Goal: Information Seeking & Learning: Find specific fact

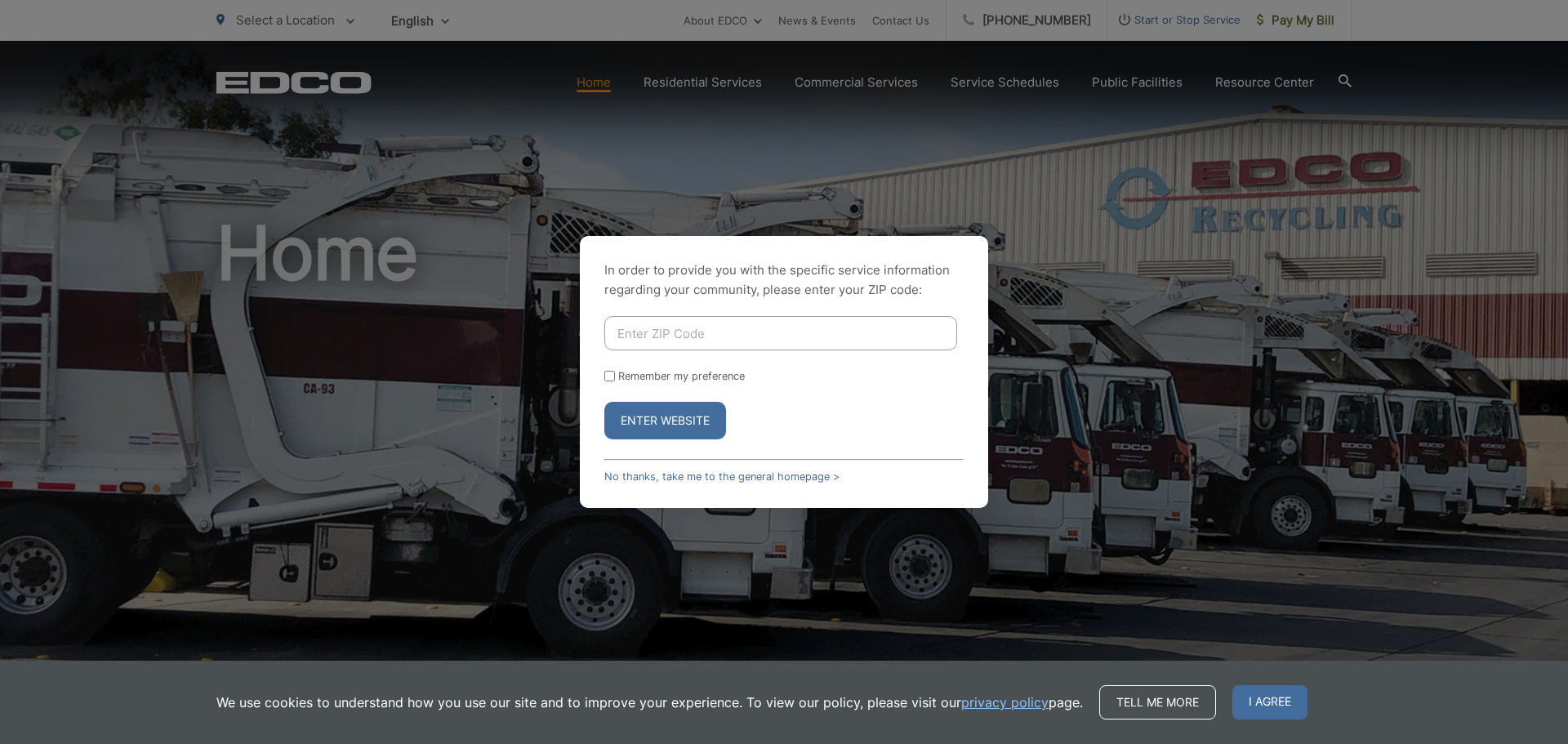
click at [758, 338] on input "Enter ZIP Code" at bounding box center [781, 333] width 352 height 34
type input "92028"
click at [688, 429] on button "Enter Website" at bounding box center [665, 421] width 121 height 38
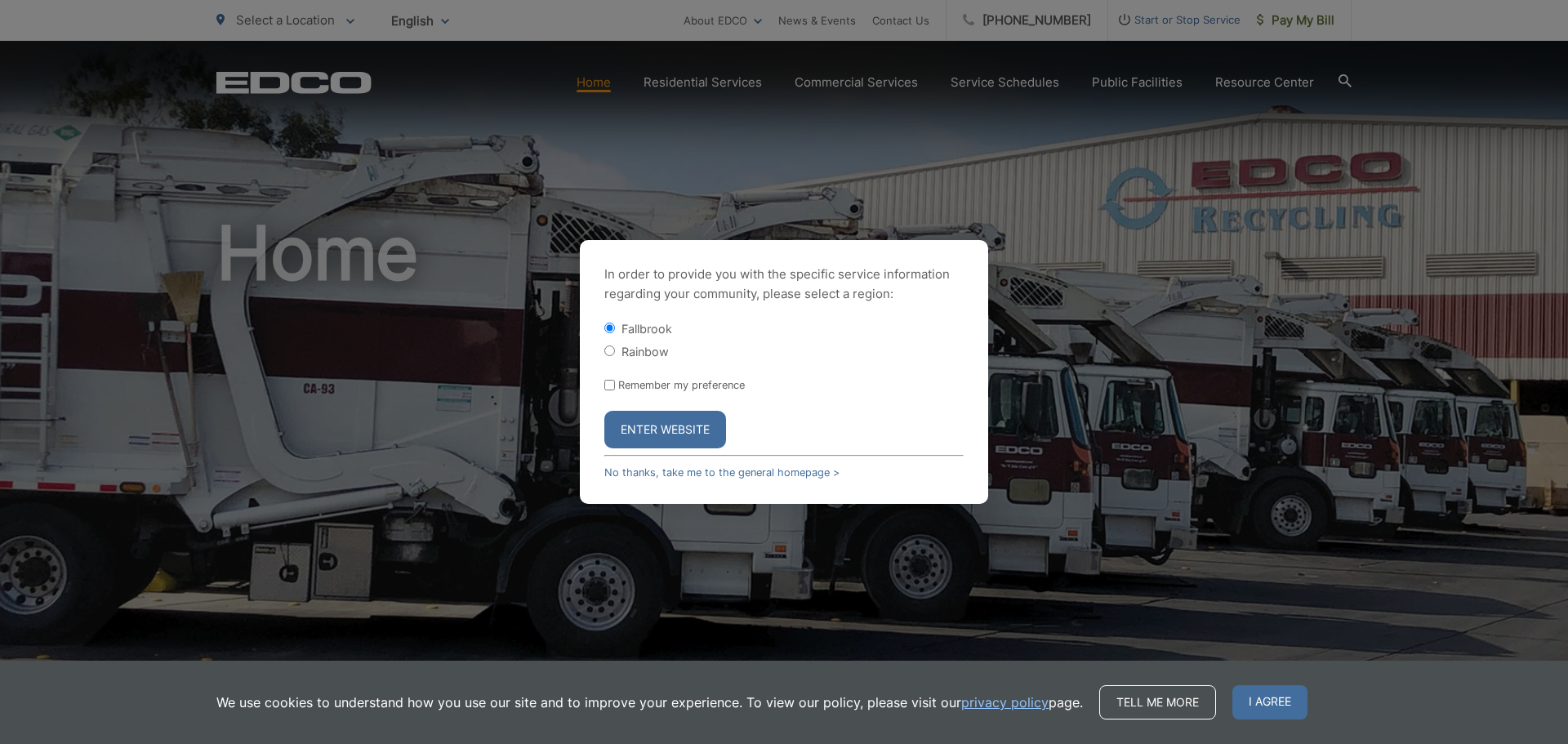
click at [688, 429] on button "Enter Website" at bounding box center [665, 430] width 121 height 38
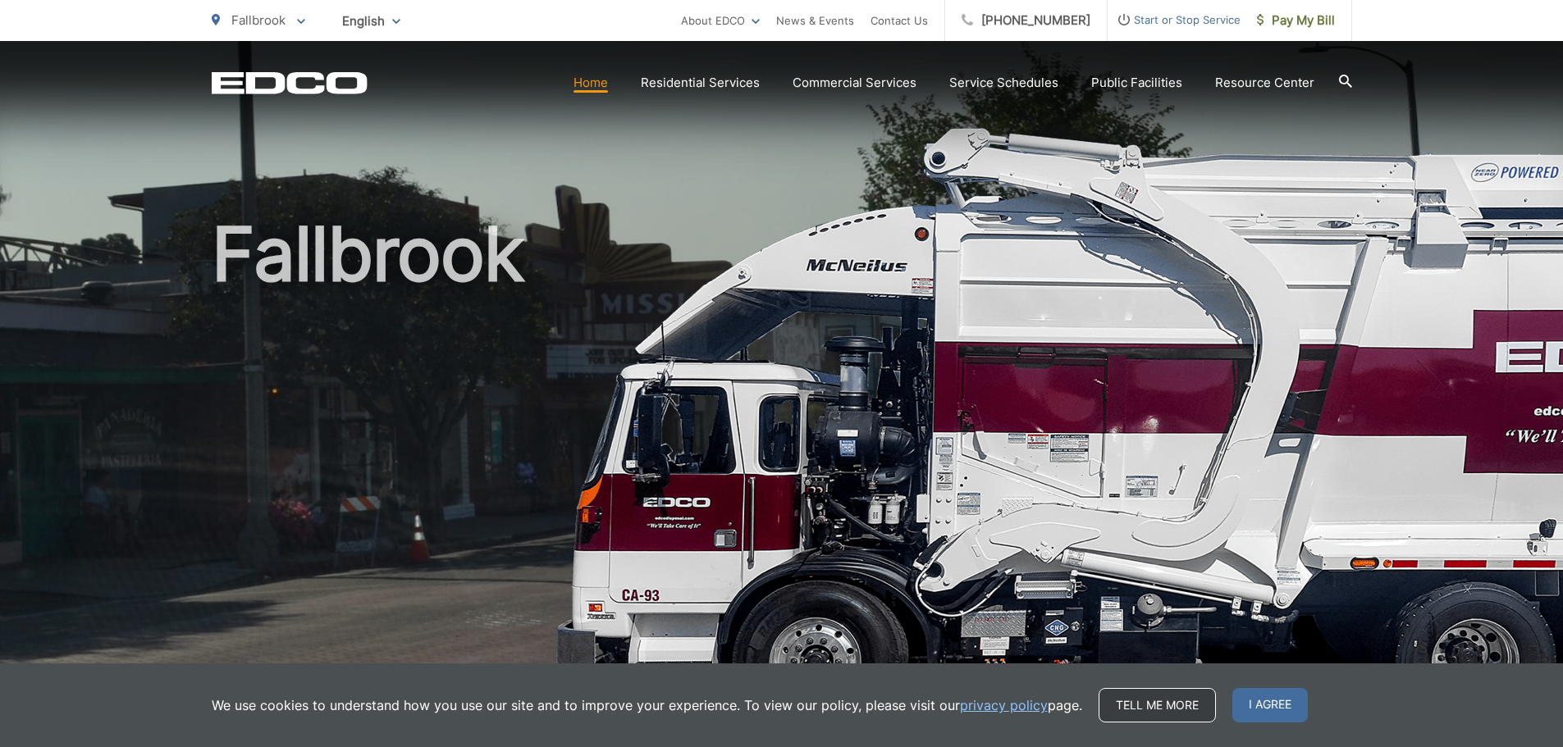
click at [1180, 722] on link "Tell me more" at bounding box center [1156, 705] width 117 height 34
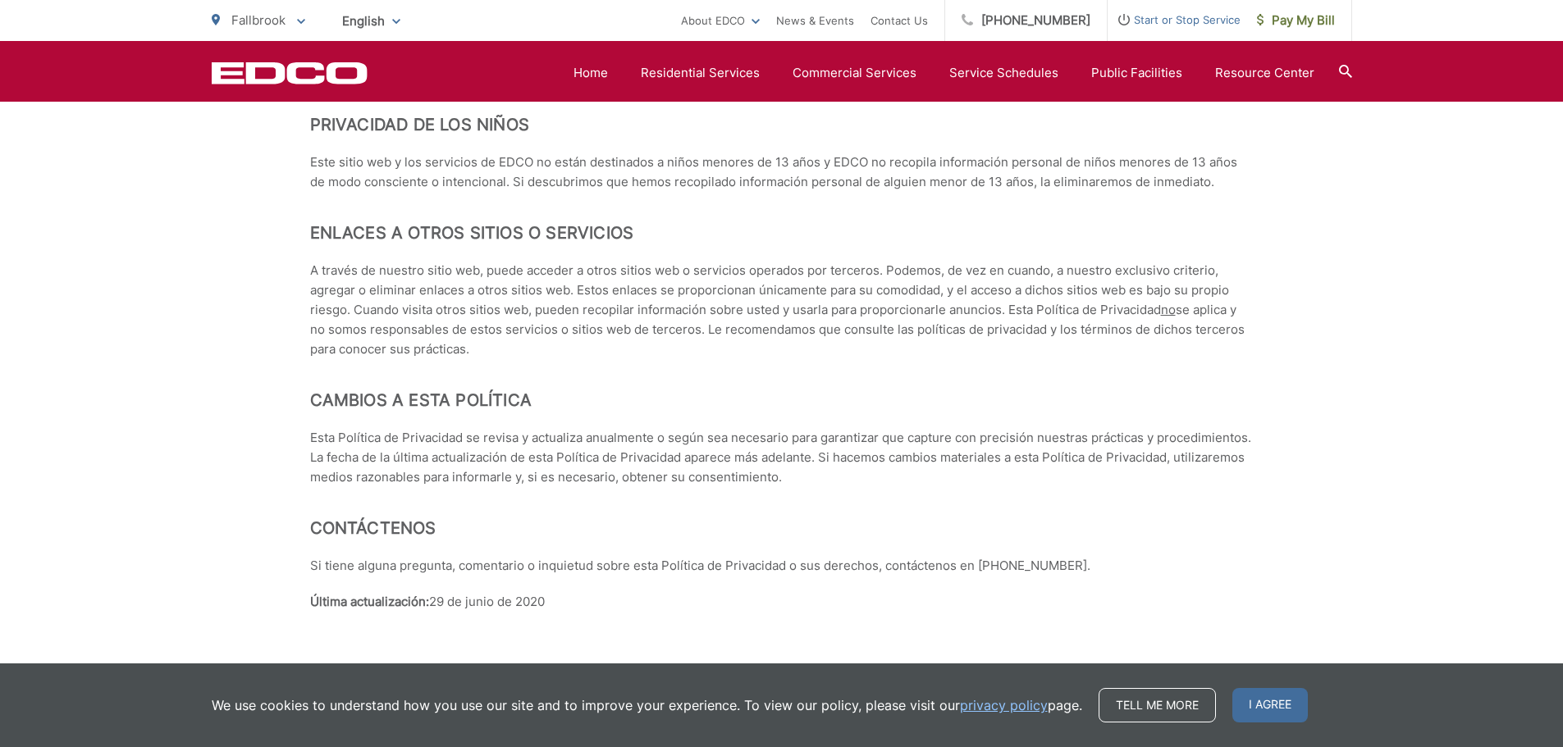
scroll to position [7175, 0]
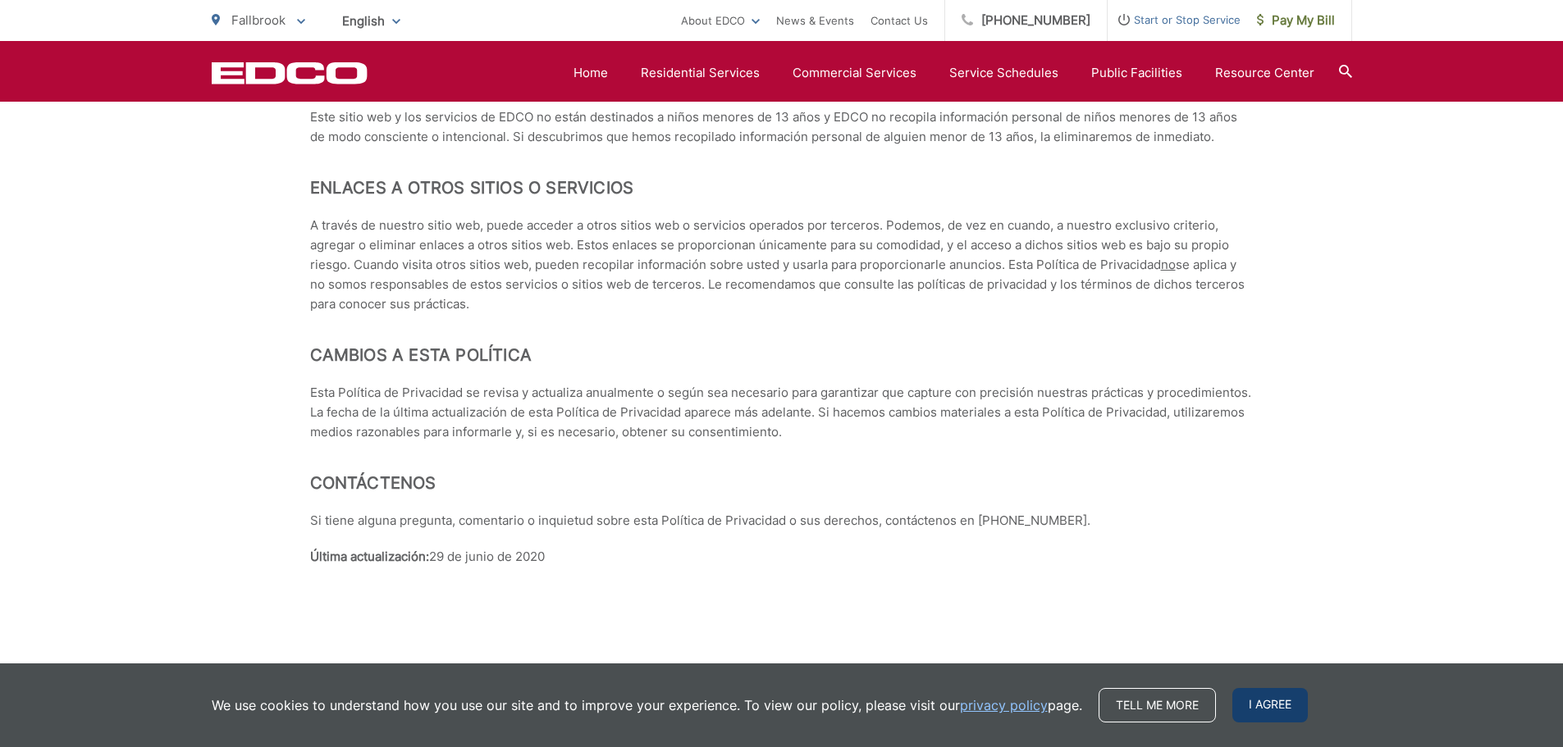
click at [1267, 714] on span "I agree" at bounding box center [1269, 705] width 75 height 34
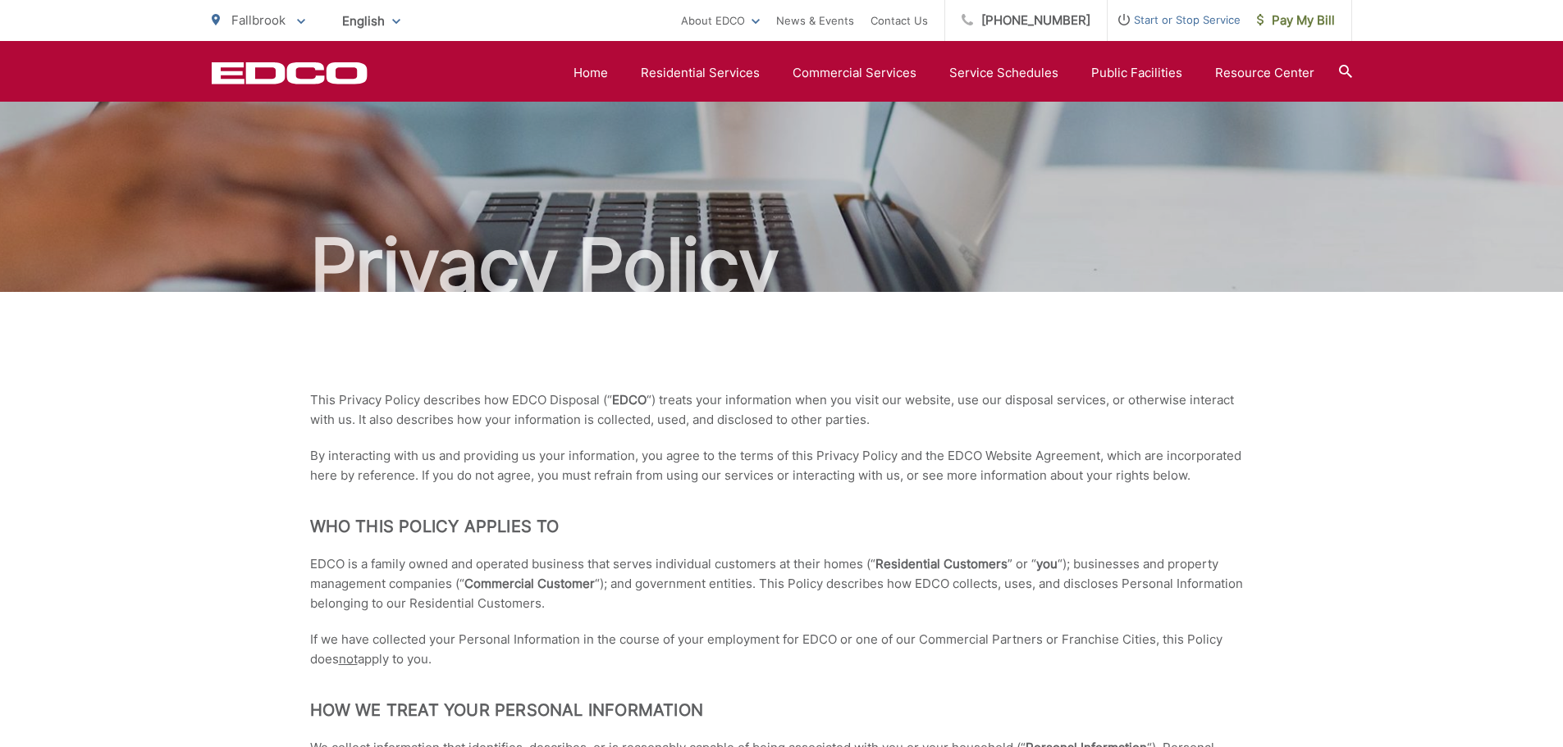
scroll to position [0, 0]
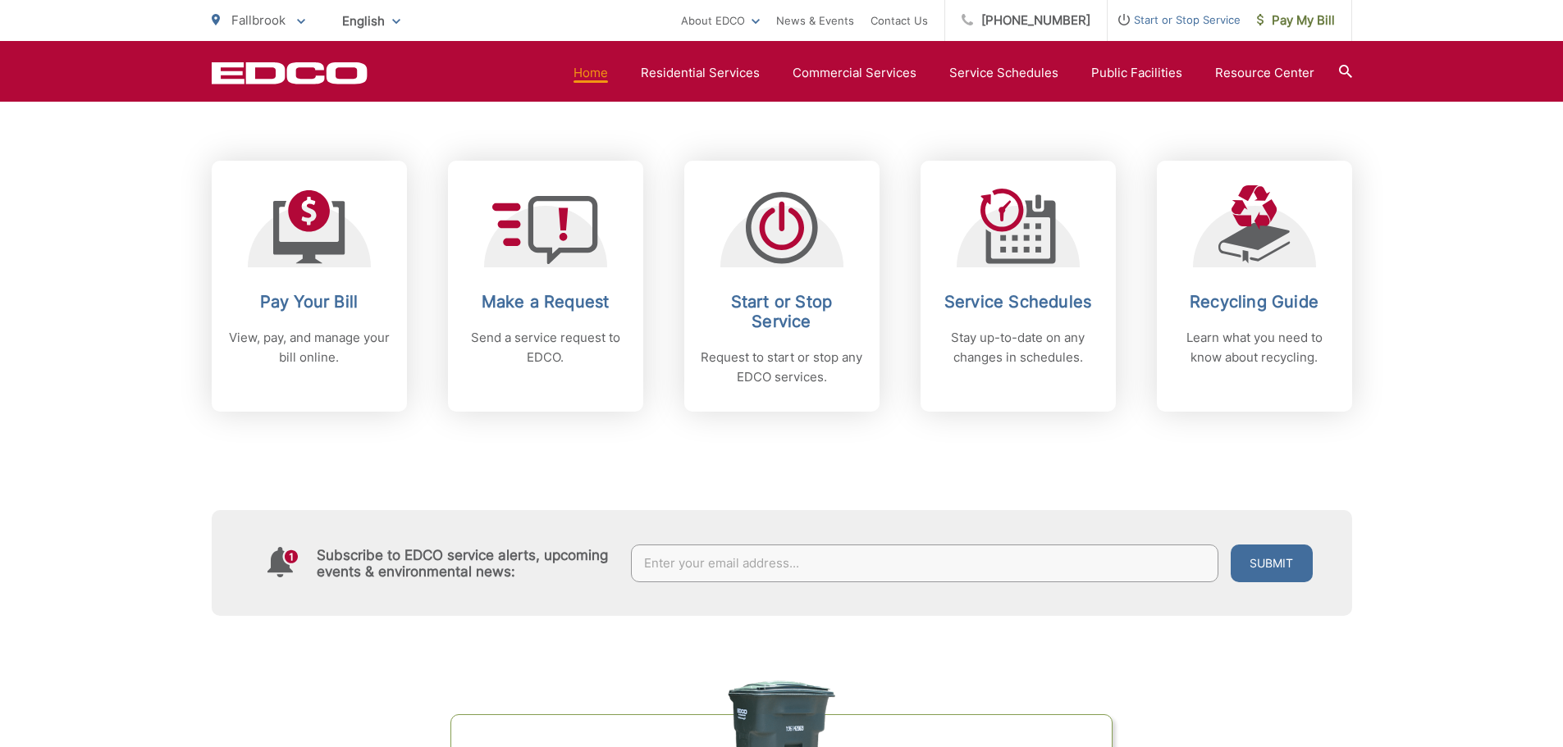
scroll to position [702, 0]
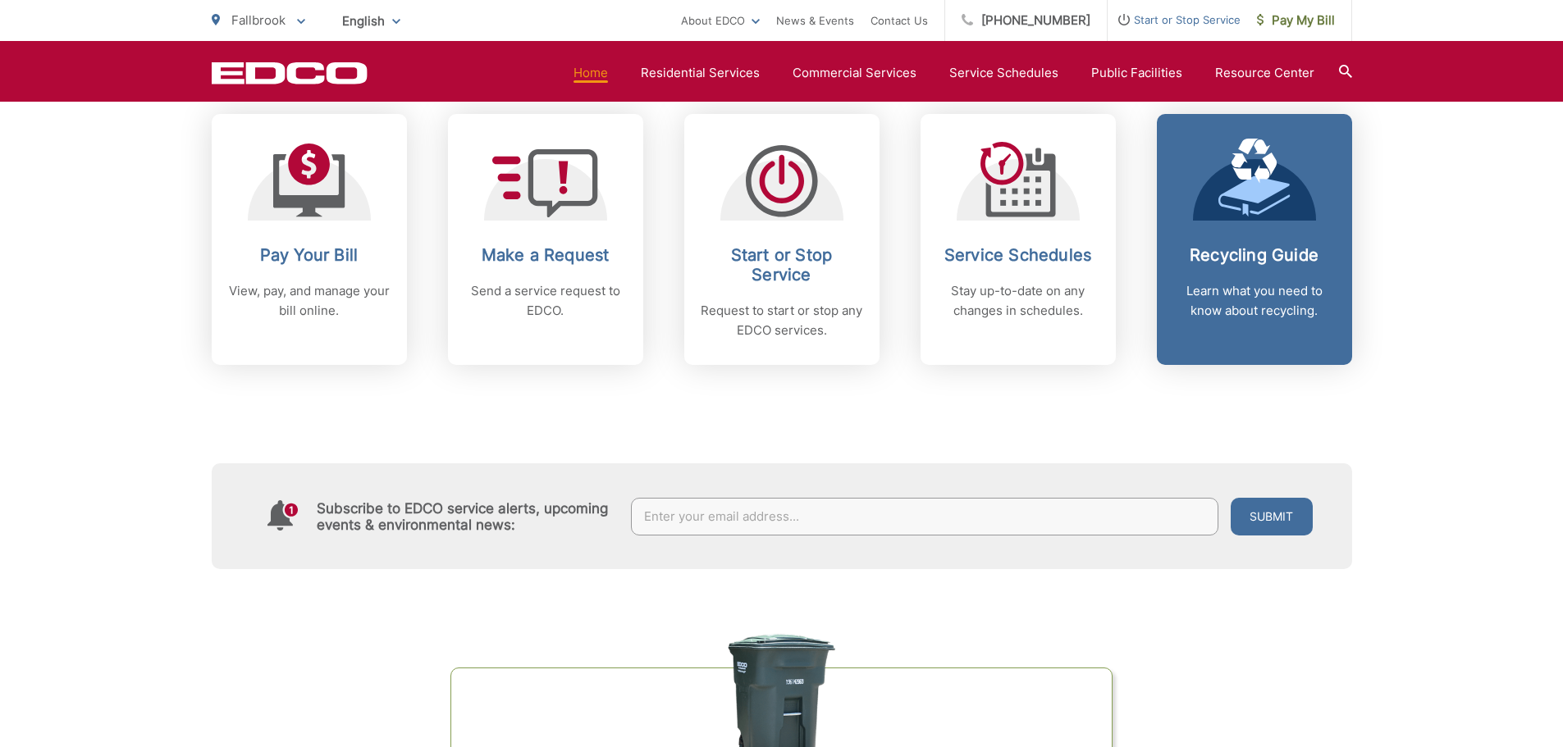
click at [1246, 241] on link "Recycling Guide Learn what you need to know about recycling." at bounding box center [1254, 239] width 195 height 251
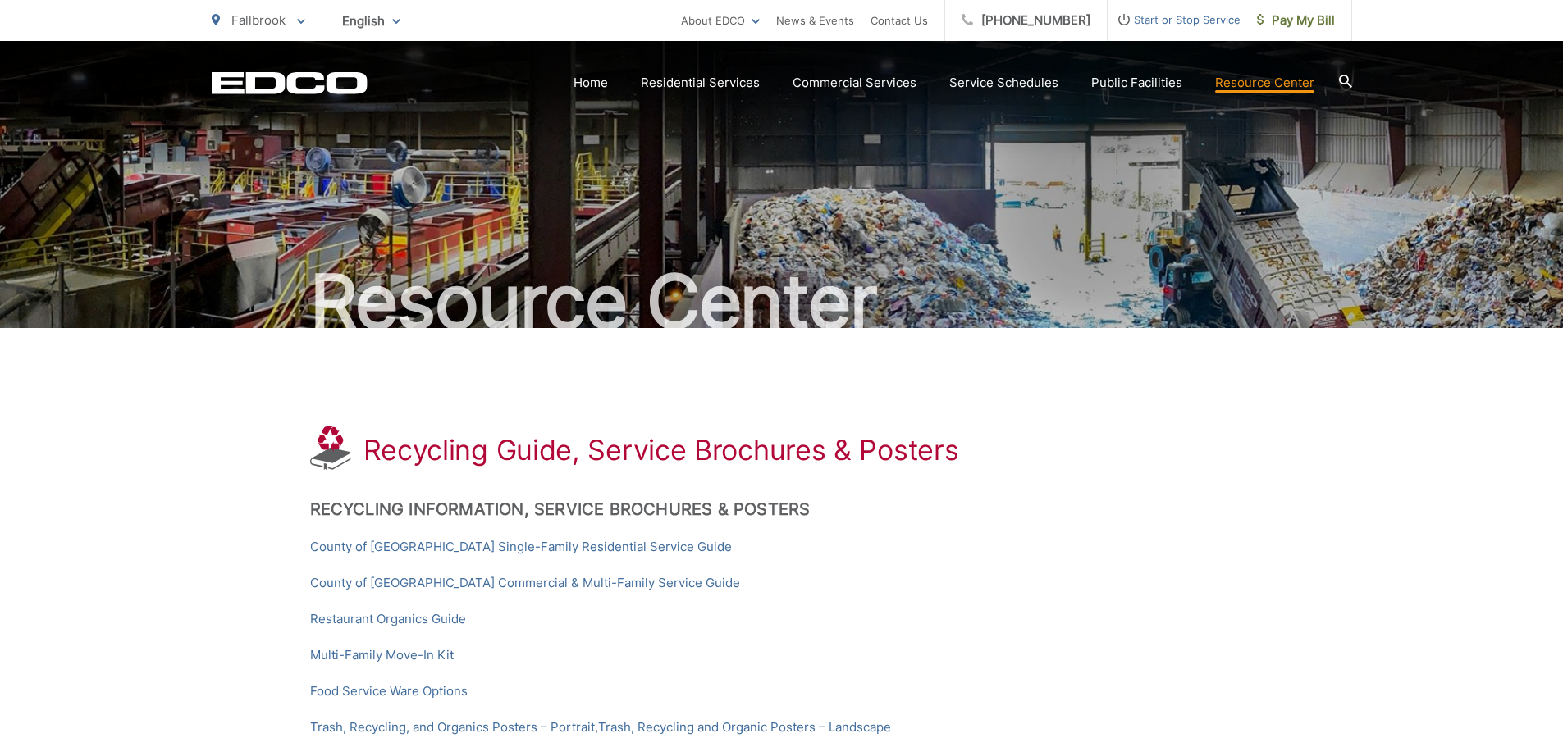
click at [1340, 82] on icon at bounding box center [1344, 81] width 13 height 13
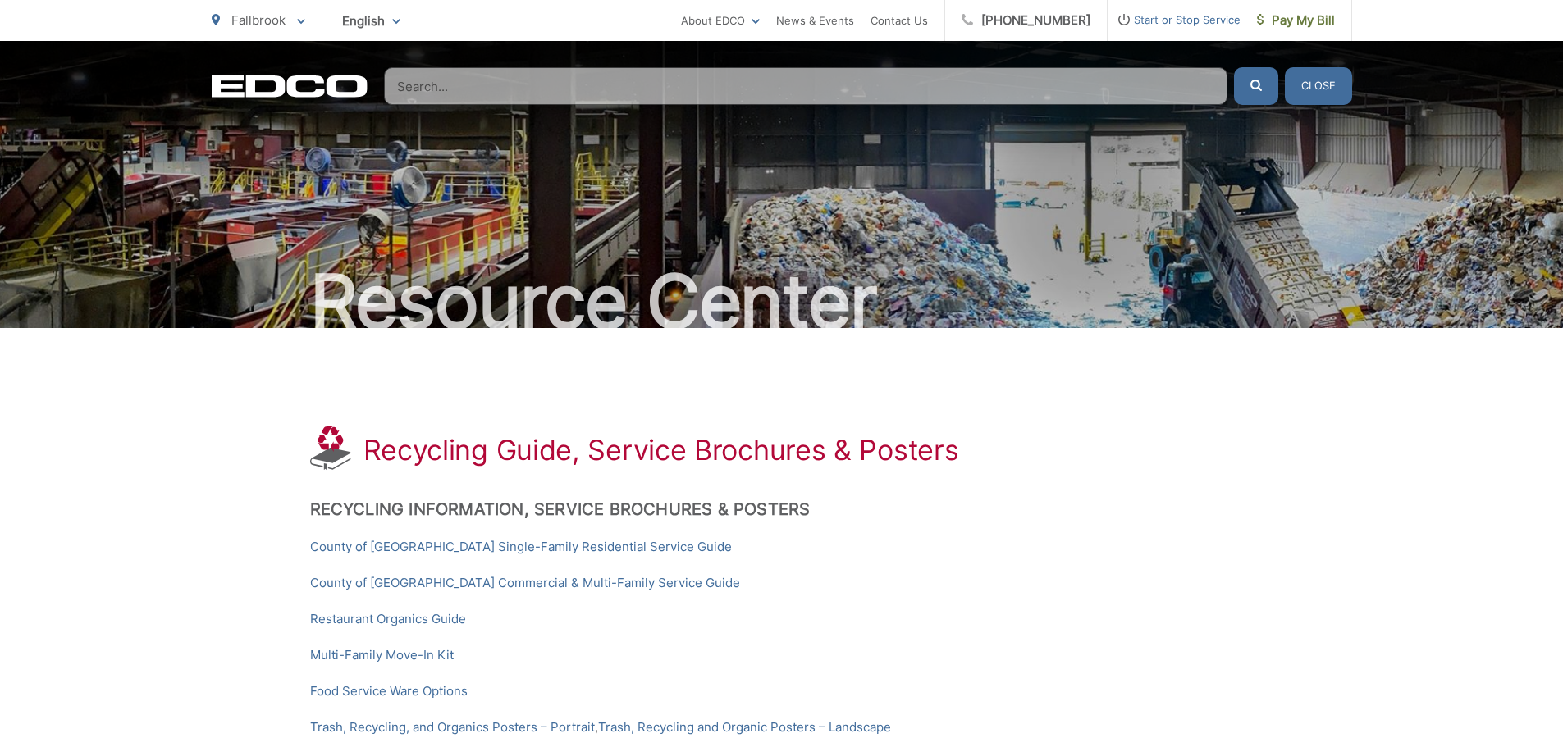
click at [502, 74] on input "Search" at bounding box center [805, 86] width 843 height 38
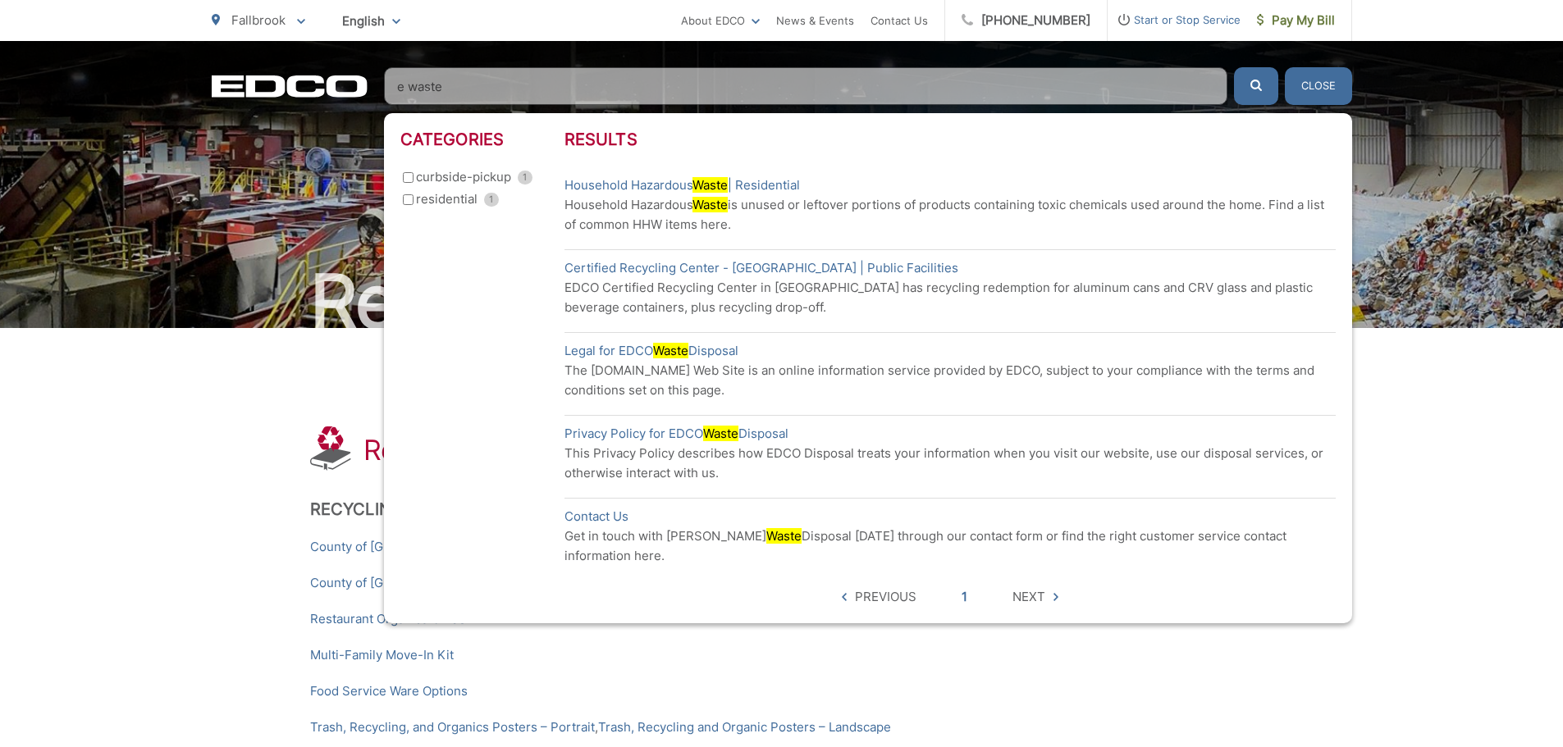
type input "e waste"
click at [1255, 91] on span "submit" at bounding box center [1255, 87] width 11 height 20
click at [1057, 587] on ul "Previous 1 Next" at bounding box center [950, 597] width 225 height 20
click at [1047, 587] on span "Next" at bounding box center [1035, 597] width 46 height 20
click at [1327, 94] on button "Close" at bounding box center [1318, 86] width 67 height 38
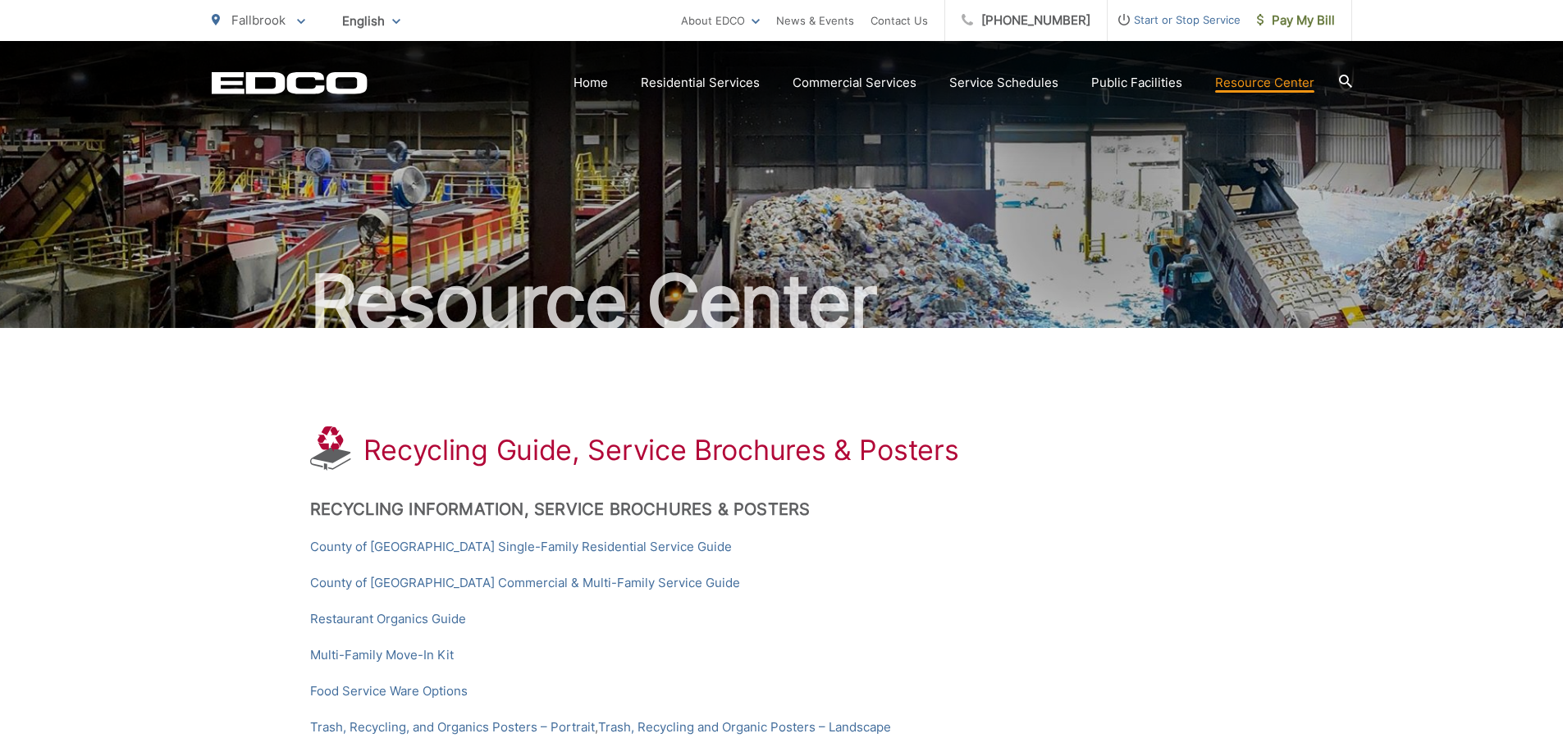
click at [298, 19] on icon at bounding box center [301, 22] width 8 height 6
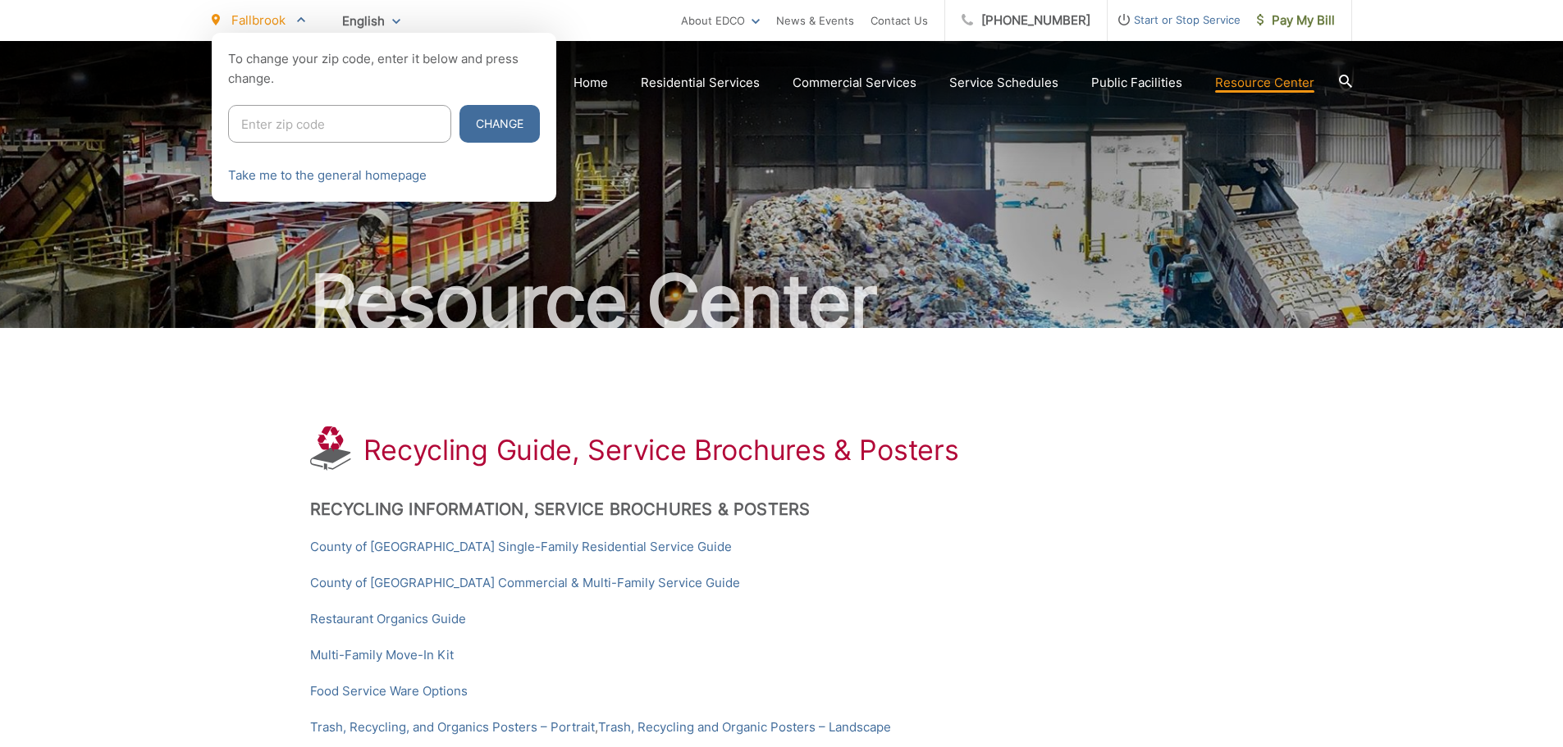
click at [1216, 505] on div at bounding box center [781, 406] width 1563 height 747
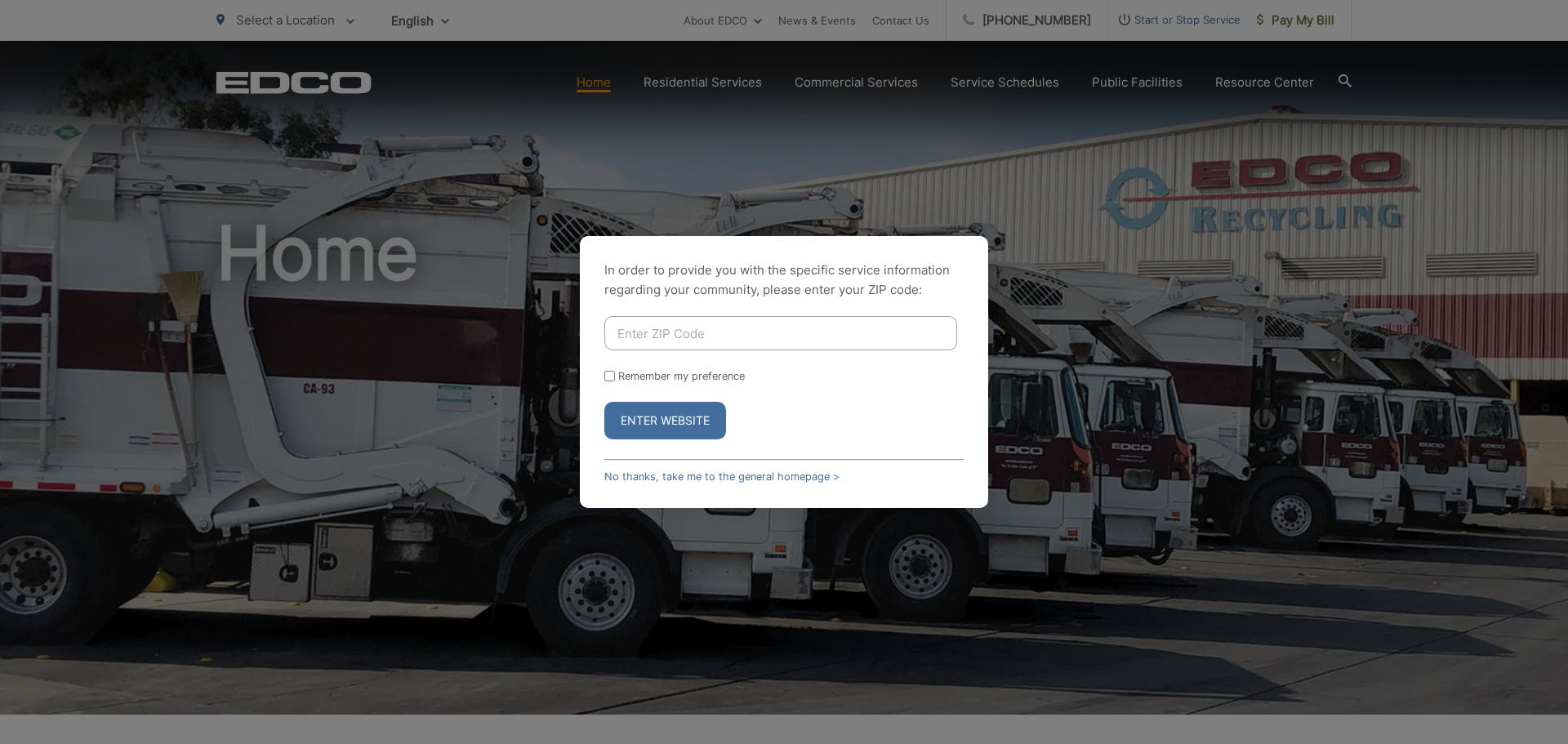
click at [734, 334] on input "Enter ZIP Code" at bounding box center [781, 333] width 352 height 34
type input "92028"
click at [604, 402] on button "Enter Website" at bounding box center [665, 421] width 121 height 38
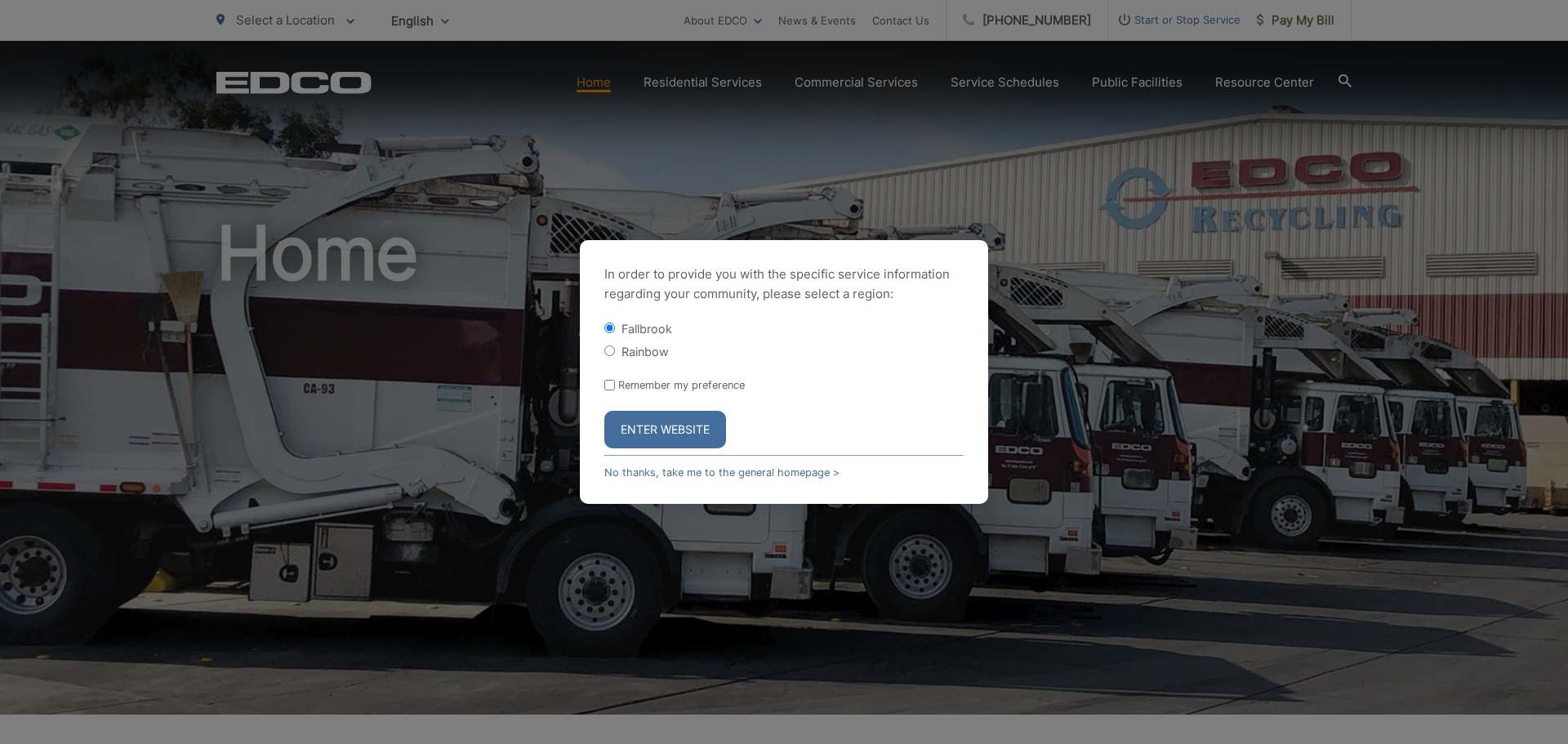
click at [608, 388] on input "Remember my preference" at bounding box center [609, 384] width 11 height 11
checkbox input "true"
click at [672, 426] on button "Enter Website" at bounding box center [665, 430] width 121 height 38
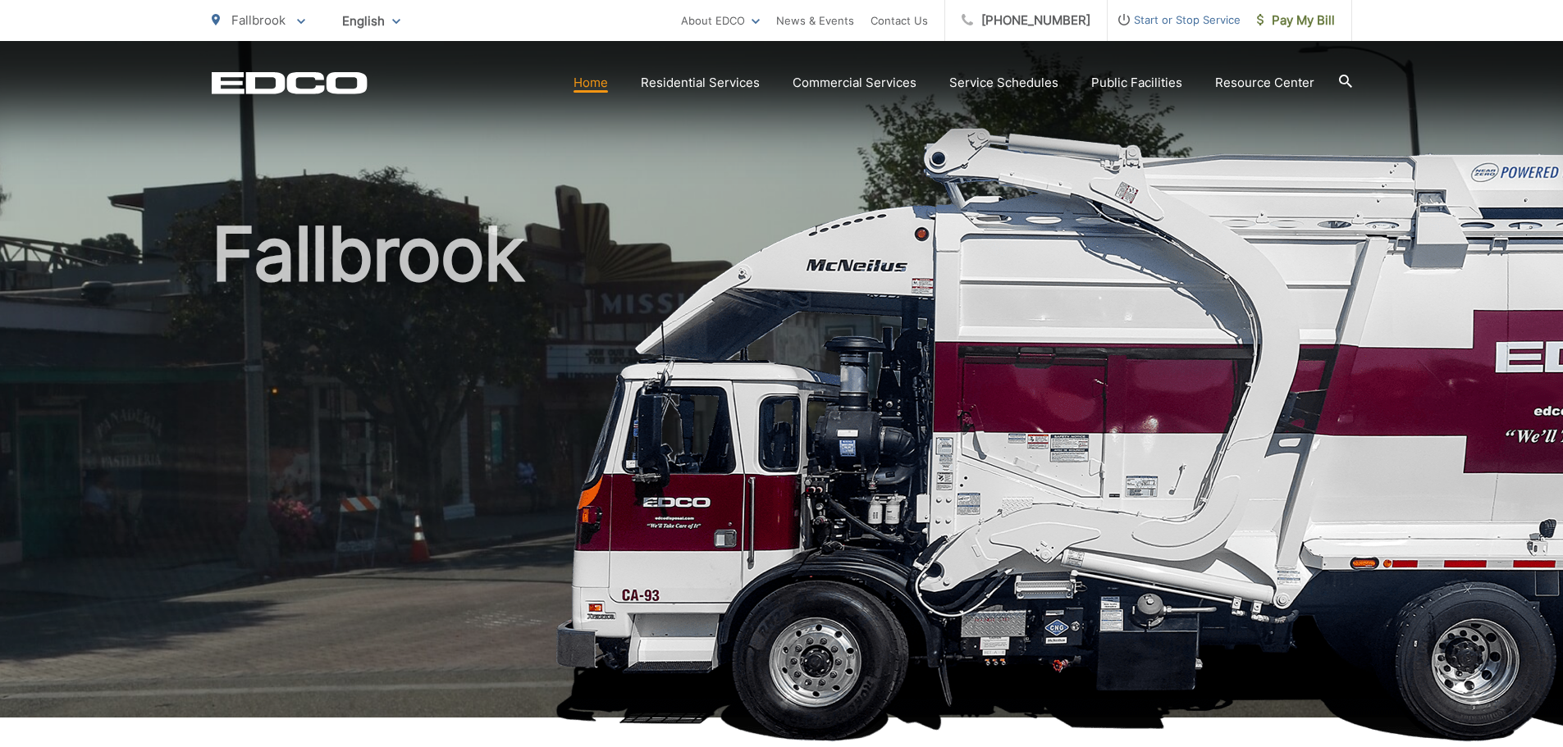
click at [298, 24] on icon at bounding box center [301, 22] width 8 height 6
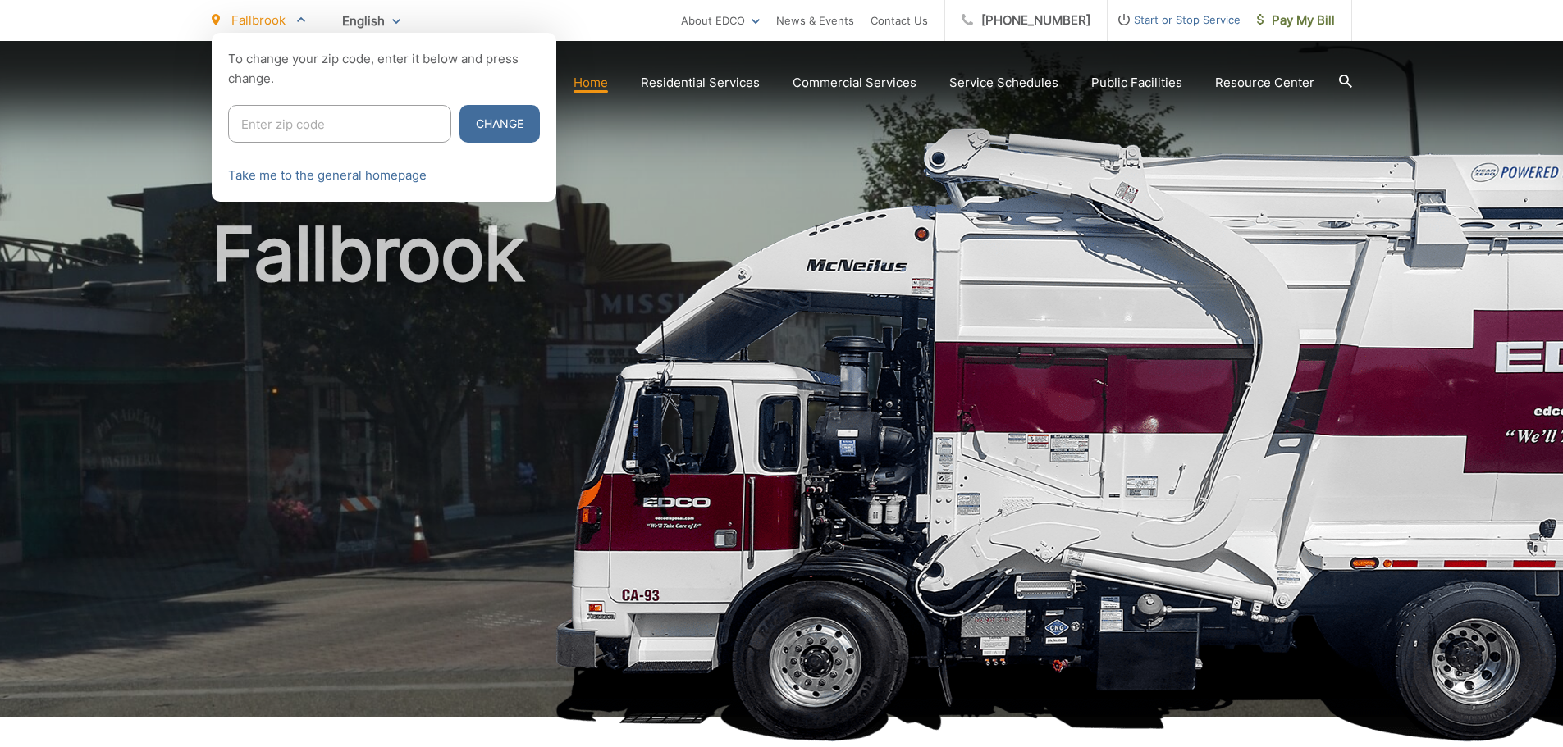
click at [292, 116] on input "Enter zip code" at bounding box center [339, 124] width 223 height 38
type input "92028"
click at [459, 105] on button "Change" at bounding box center [499, 124] width 80 height 38
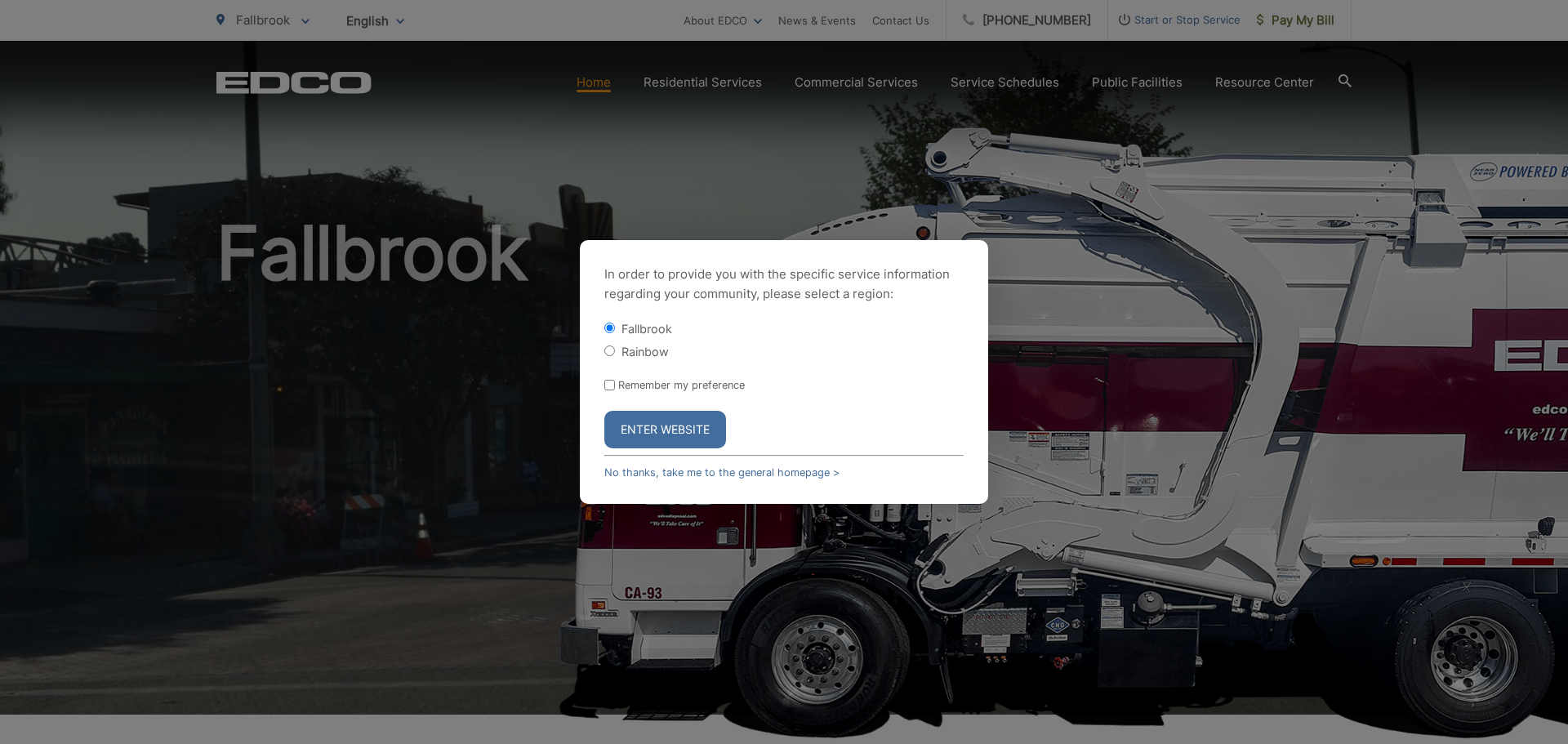
click at [1064, 321] on div "In order to provide you with the specific service information regarding your co…" at bounding box center [784, 372] width 1568 height 744
click at [1100, 192] on div "In order to provide you with the specific service information regarding your co…" at bounding box center [784, 372] width 1568 height 744
click at [1340, 81] on div "In order to provide you with the specific service information regarding your co…" at bounding box center [784, 372] width 1568 height 744
click at [660, 435] on button "Enter Website" at bounding box center [665, 430] width 121 height 38
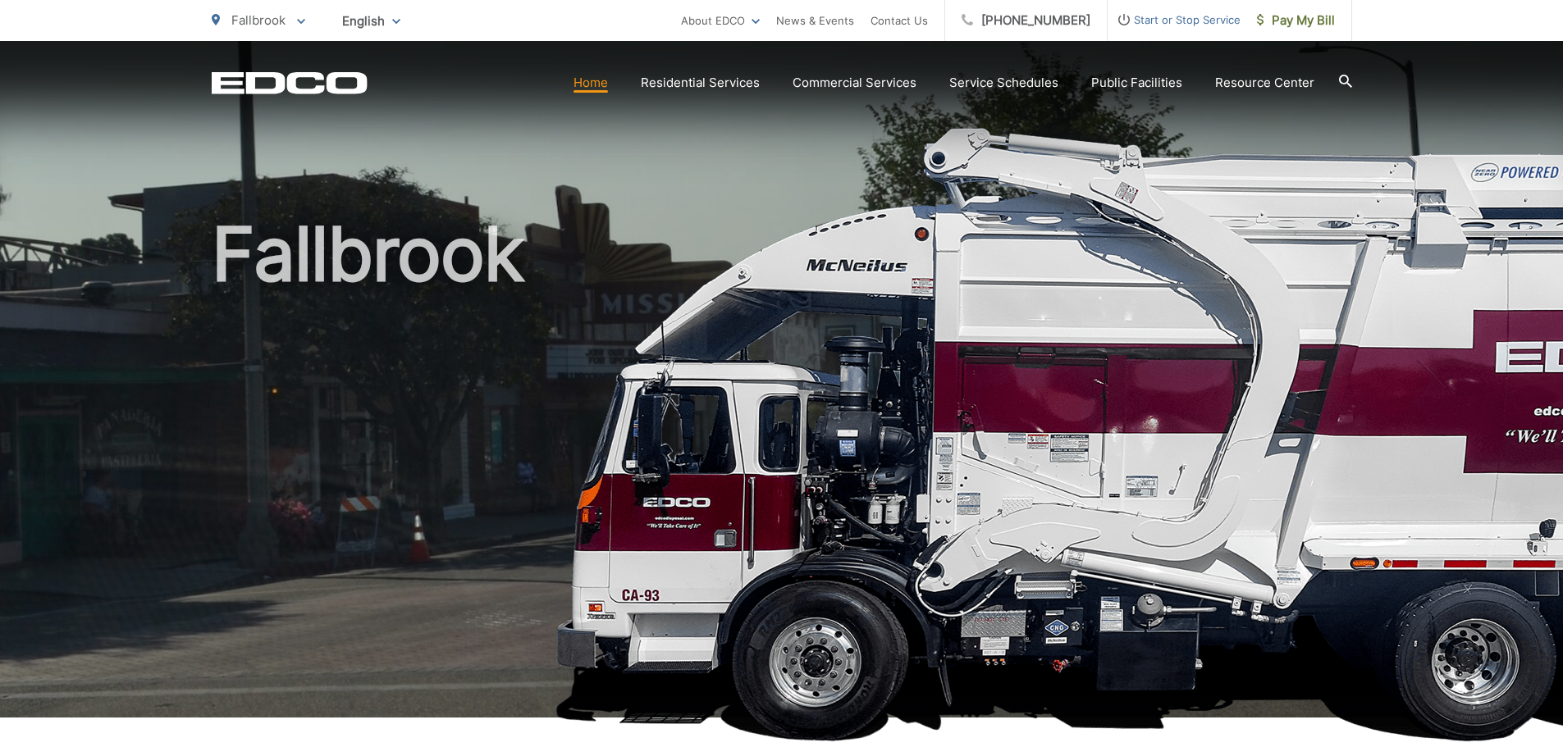
click at [1345, 80] on icon at bounding box center [1345, 81] width 13 height 13
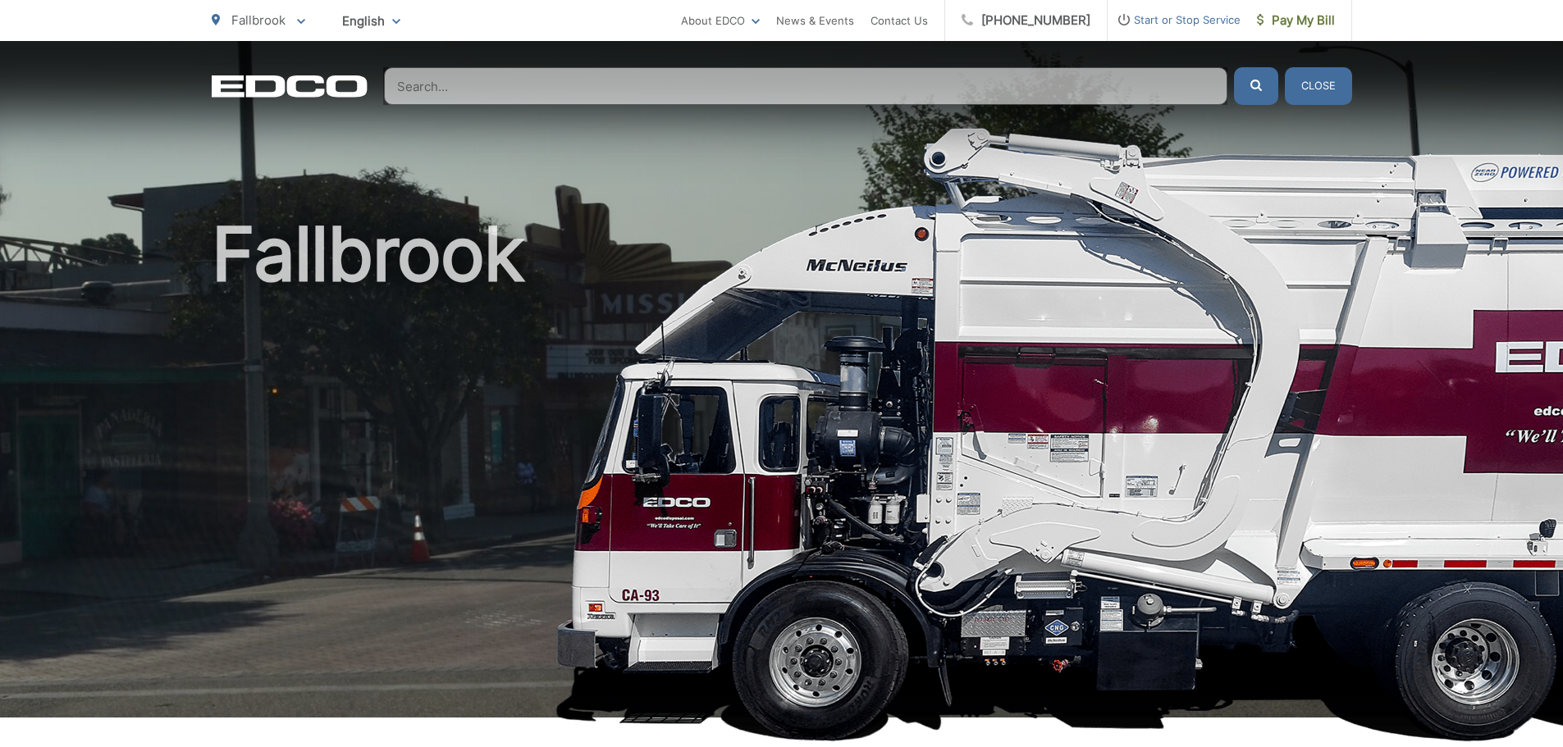
click at [463, 81] on input "Search" at bounding box center [805, 86] width 843 height 38
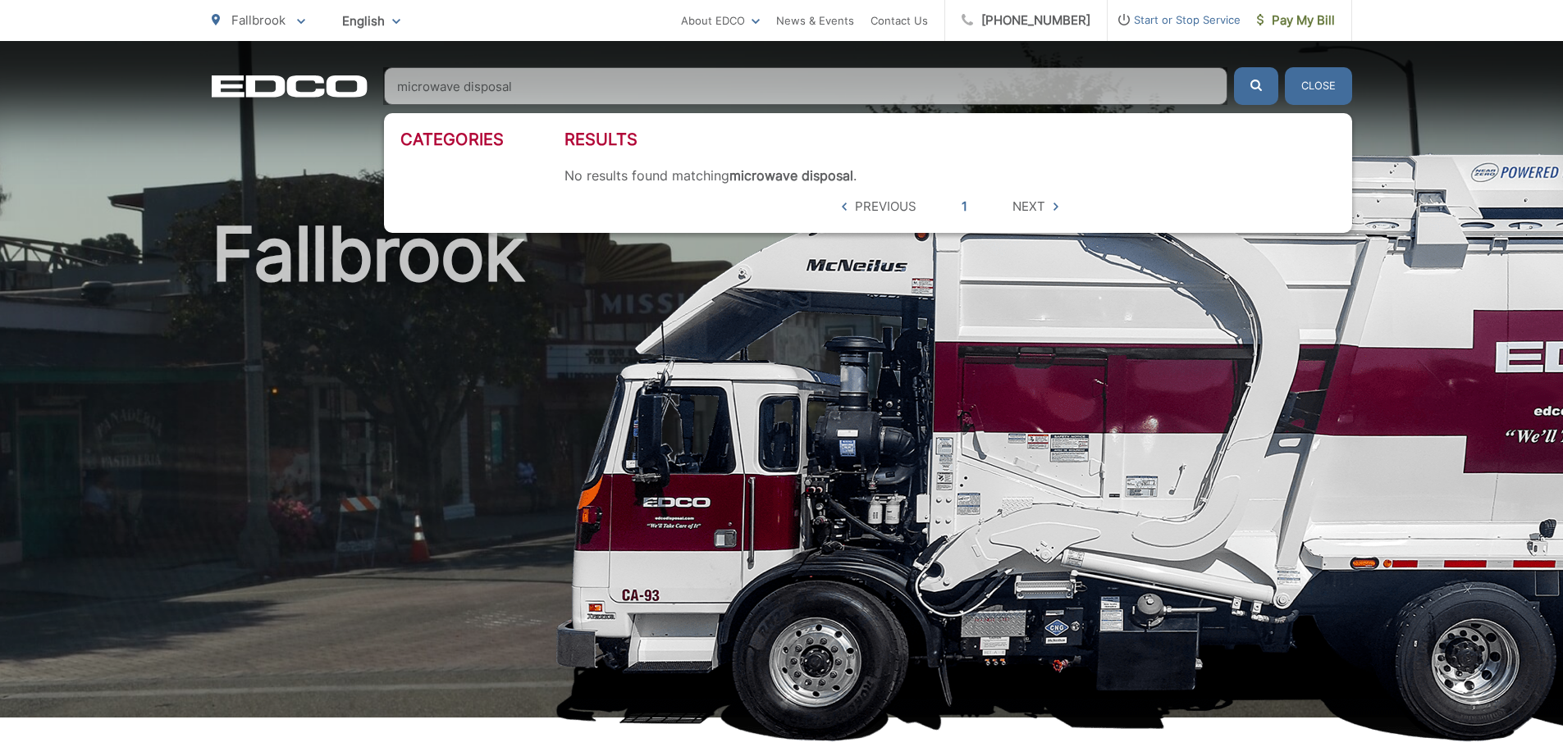
type input "microwave disposal"
click at [1253, 87] on icon "submit" at bounding box center [1255, 85] width 11 height 11
click at [1463, 103] on div "EDCO Logo Home Residential Services Curbside Pickup Recycling Organic Recycling…" at bounding box center [781, 73] width 1563 height 64
